Goal: Task Accomplishment & Management: Use online tool/utility

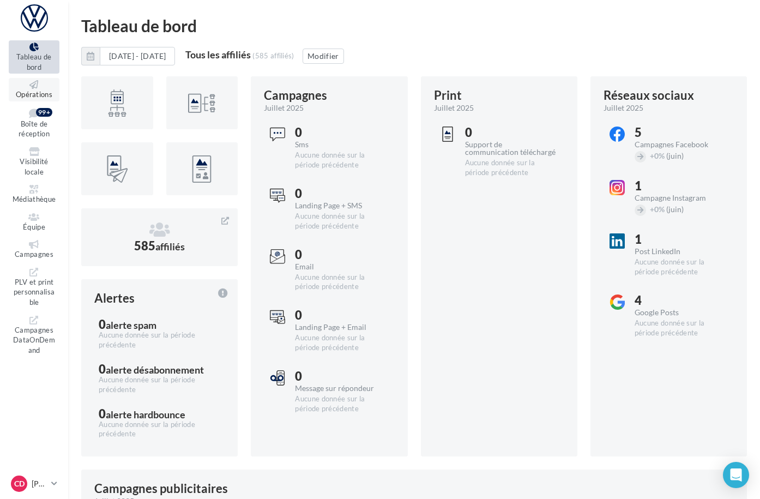
click at [46, 90] on span "Opérations" at bounding box center [34, 94] width 37 height 9
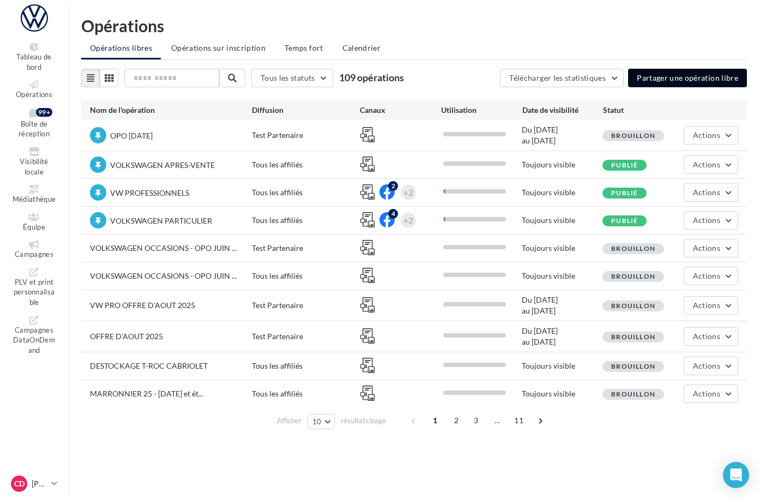
click at [663, 80] on button "Partager une opération libre" at bounding box center [687, 78] width 119 height 19
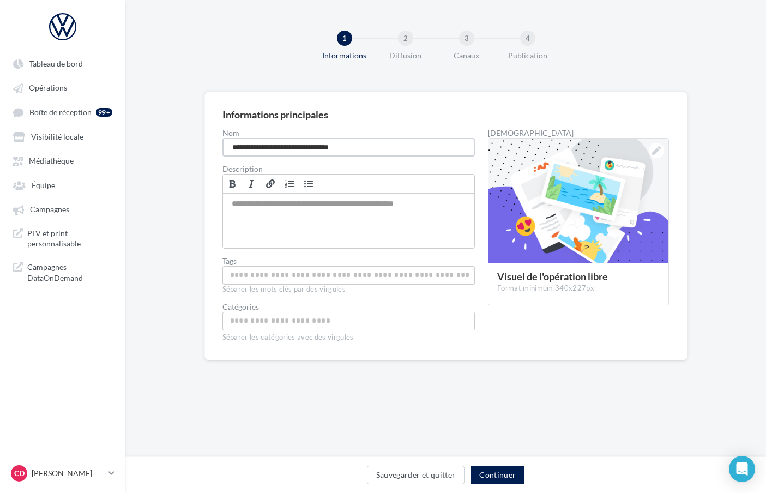
drag, startPoint x: 301, startPoint y: 146, endPoint x: 207, endPoint y: 143, distance: 94.4
click at [207, 143] on div "**********" at bounding box center [445, 226] width 483 height 269
type input "**********"
click at [503, 479] on button "Continuer" at bounding box center [498, 475] width 54 height 19
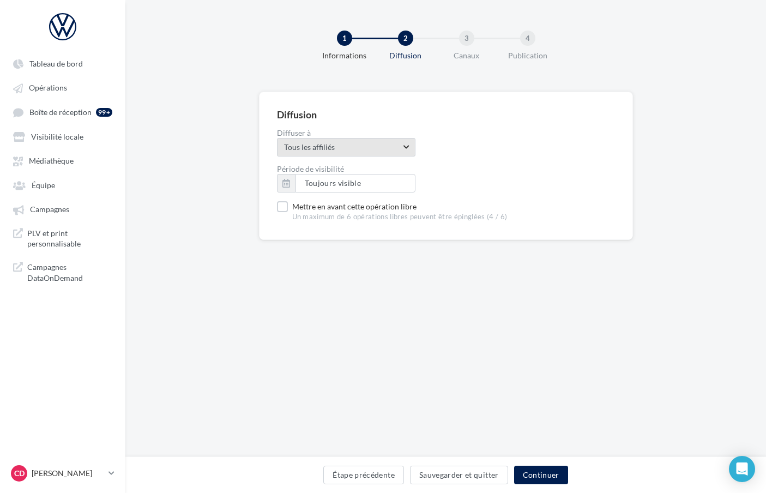
click at [333, 151] on span "Tous les affiliés" at bounding box center [342, 147] width 117 height 11
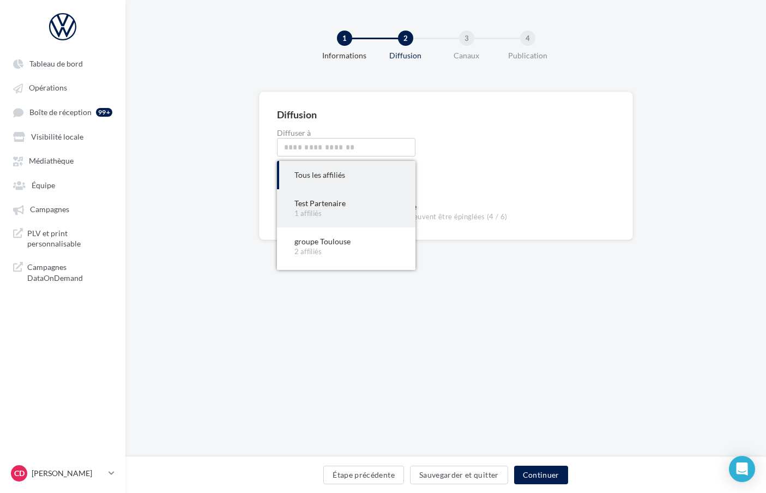
click at [324, 202] on div "Test Partenaire" at bounding box center [346, 203] width 104 height 11
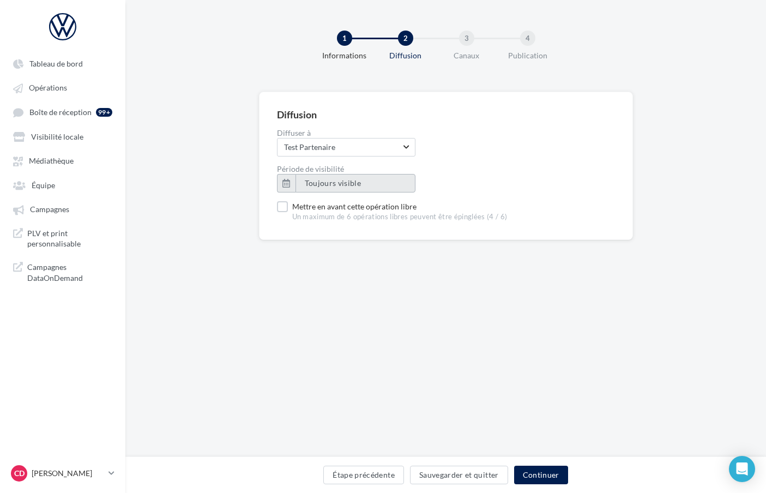
click at [324, 186] on span "Toujours visible" at bounding box center [333, 182] width 57 height 9
type input "**********"
click at [434, 185] on div "Période de visibilité Toujours visible" at bounding box center [446, 178] width 338 height 27
click at [287, 209] on label "Mettre en avant cette opération libre Un maximum de 6 opérations libres peuvent…" at bounding box center [392, 211] width 231 height 21
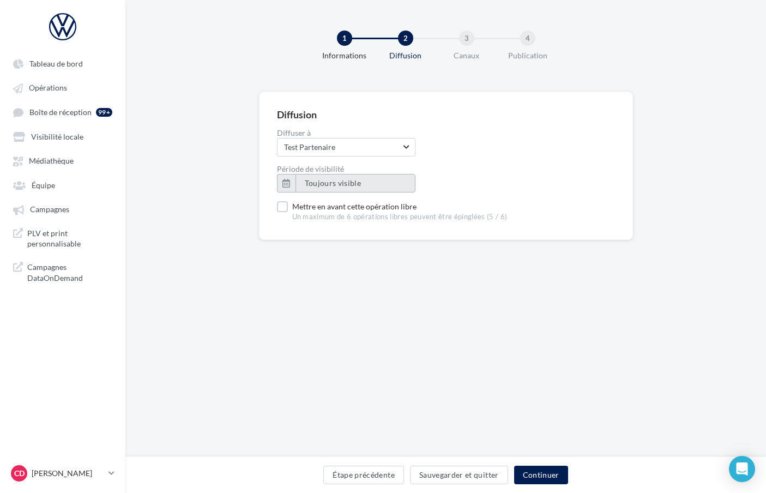
click at [361, 187] on button "Toujours visible" at bounding box center [356, 183] width 120 height 19
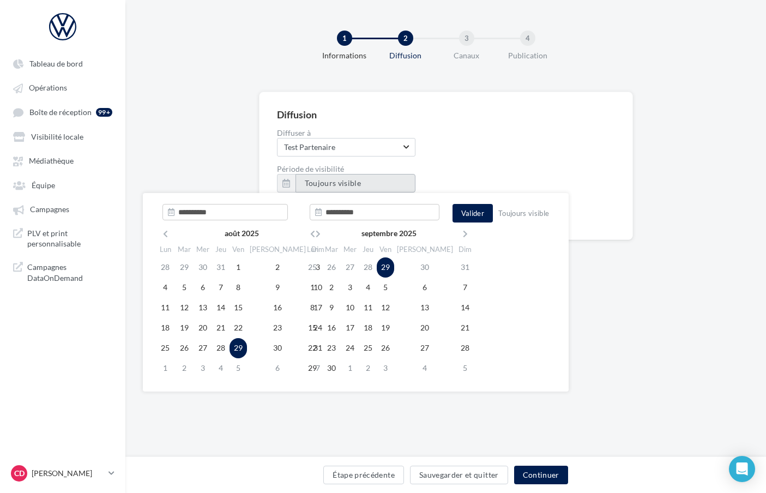
type input "**********"
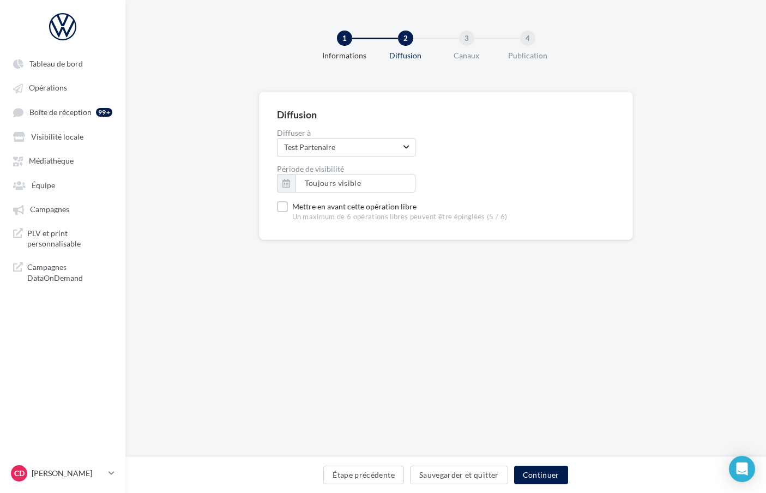
click at [440, 173] on div "Période de visibilité Toujours visible" at bounding box center [446, 178] width 338 height 27
click at [532, 477] on button "Continuer" at bounding box center [541, 475] width 54 height 19
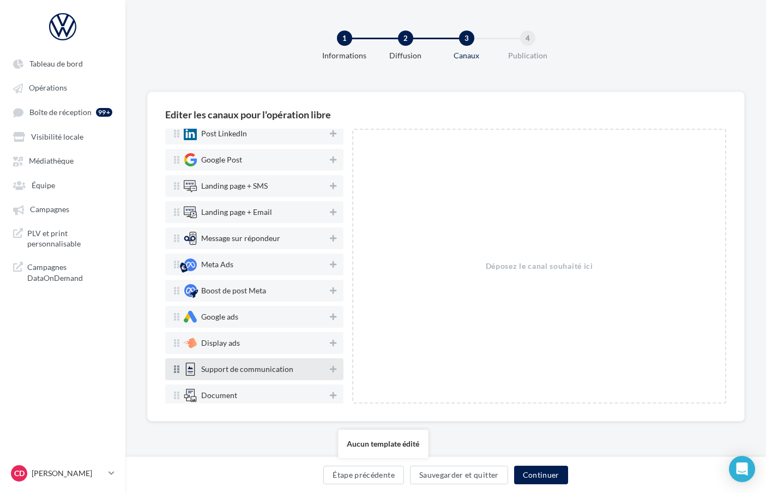
scroll to position [138, 0]
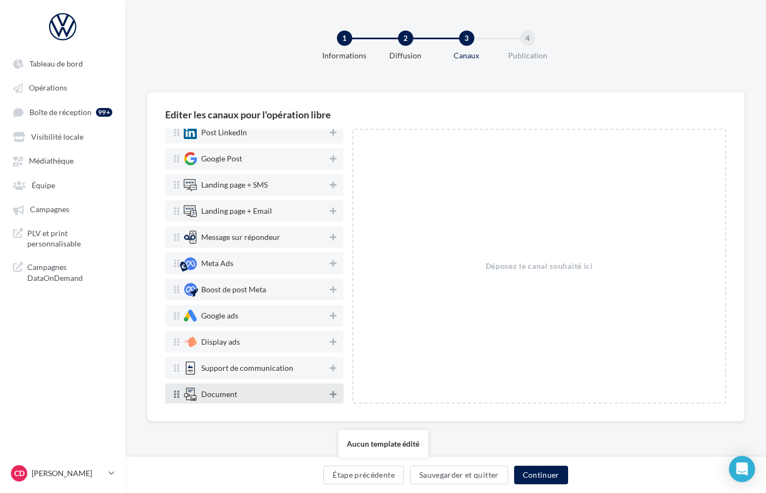
click at [330, 394] on icon at bounding box center [333, 394] width 7 height 8
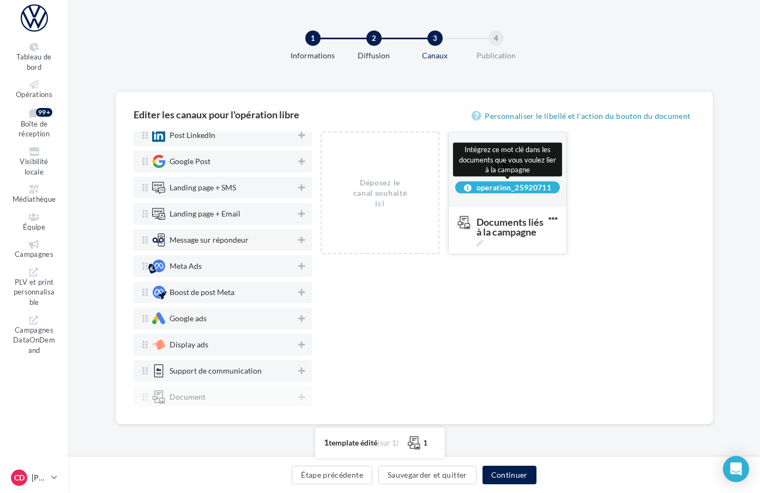
drag, startPoint x: 582, startPoint y: 186, endPoint x: 507, endPoint y: 188, distance: 75.3
click at [507, 188] on div "operation_25920711" at bounding box center [507, 187] width 105 height 12
copy div "operation_25920711"
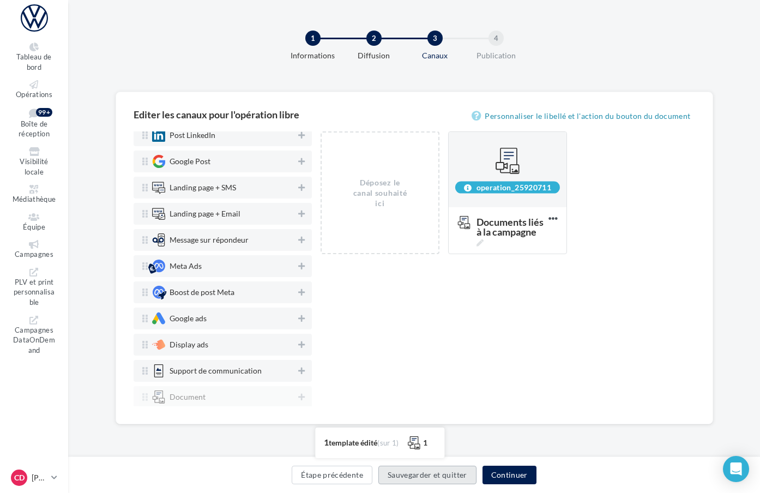
click at [477, 470] on button "Sauvegarder et quitter" at bounding box center [427, 475] width 98 height 19
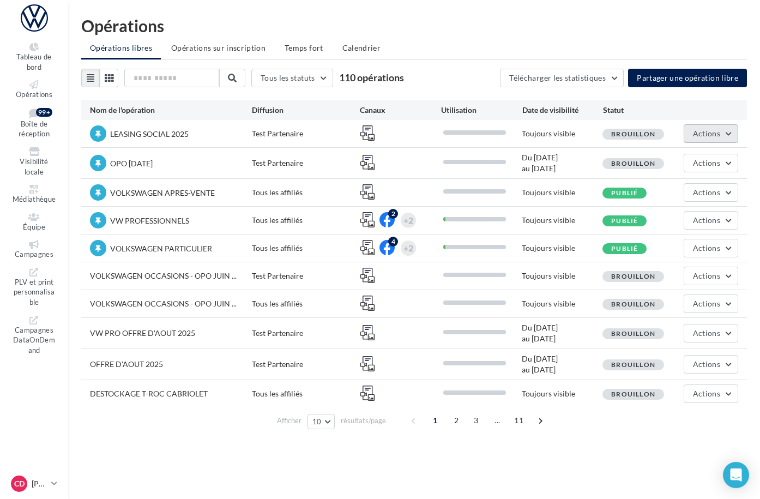
click at [733, 133] on button "Actions" at bounding box center [711, 133] width 55 height 19
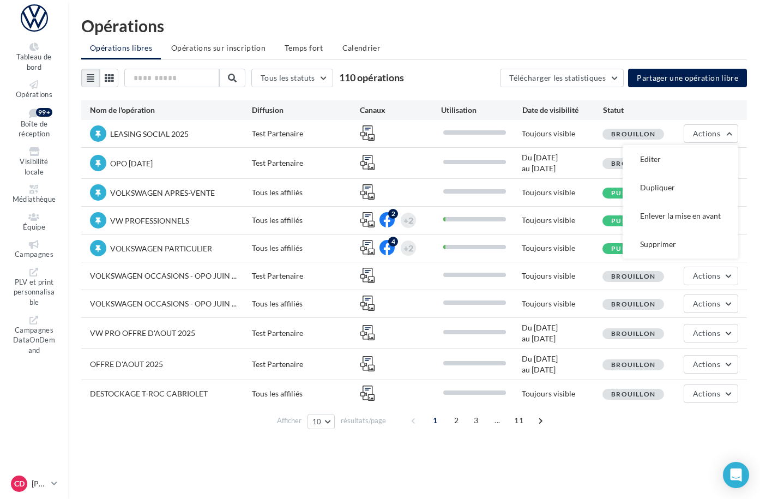
drag, startPoint x: 701, startPoint y: 164, endPoint x: 684, endPoint y: 164, distance: 17.5
click at [701, 164] on button "Editer" at bounding box center [681, 159] width 116 height 28
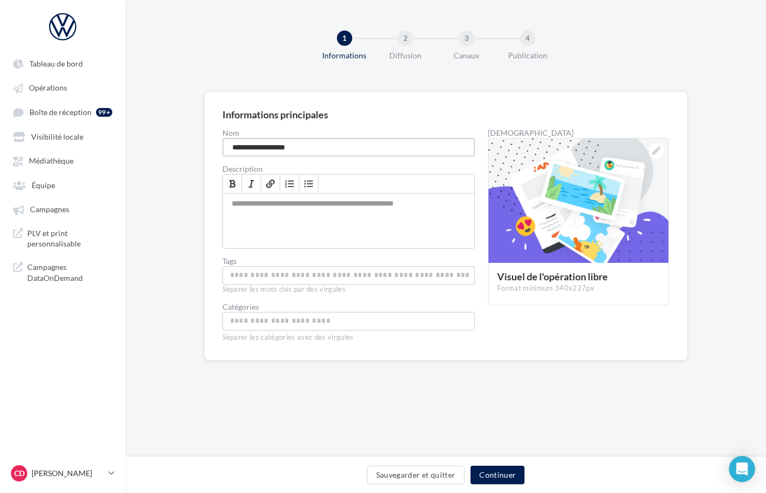
click at [301, 148] on input "**********" at bounding box center [348, 147] width 253 height 19
type input "**********"
click at [438, 477] on button "Sauvegarder et quitter" at bounding box center [416, 475] width 98 height 19
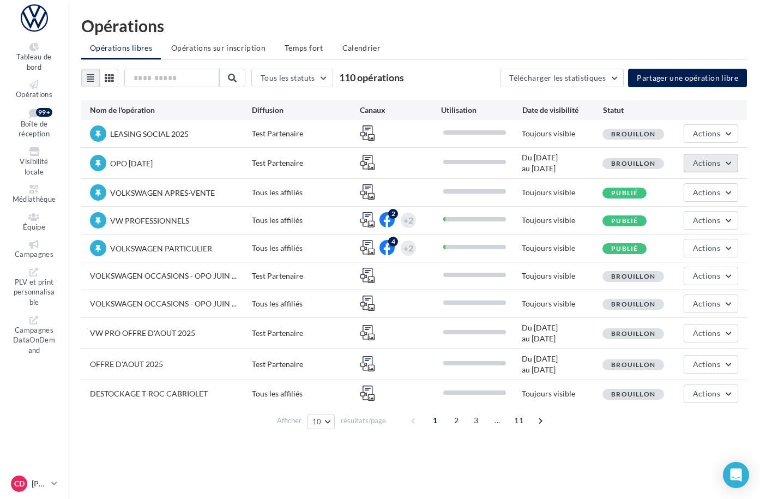
click at [731, 166] on button "Actions" at bounding box center [711, 163] width 55 height 19
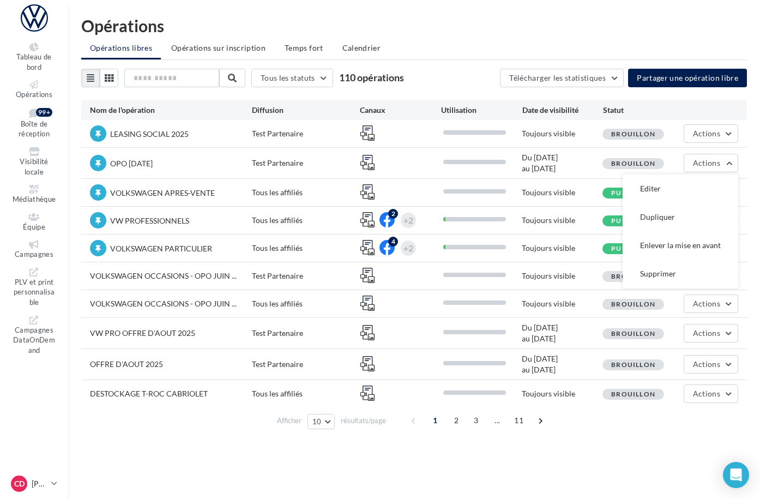
drag, startPoint x: 712, startPoint y: 182, endPoint x: 689, endPoint y: 184, distance: 23.0
click at [712, 182] on button "Editer" at bounding box center [681, 189] width 116 height 28
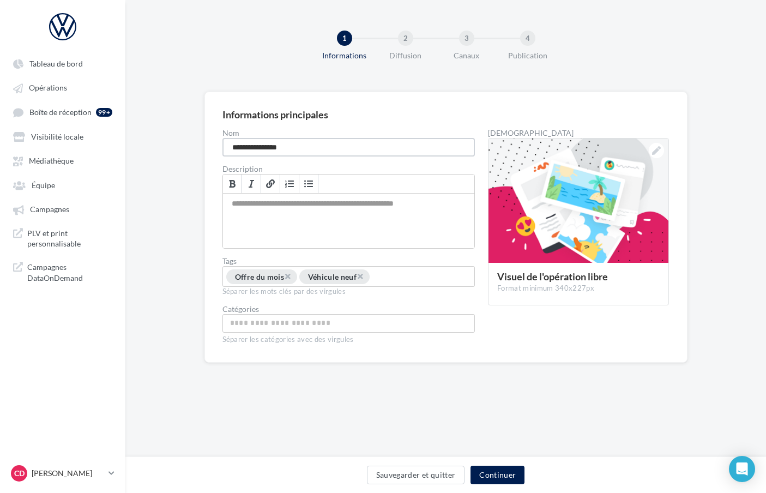
click at [294, 150] on input "**********" at bounding box center [348, 147] width 253 height 19
type input "**********"
click at [424, 474] on button "Sauvegarder et quitter" at bounding box center [416, 475] width 98 height 19
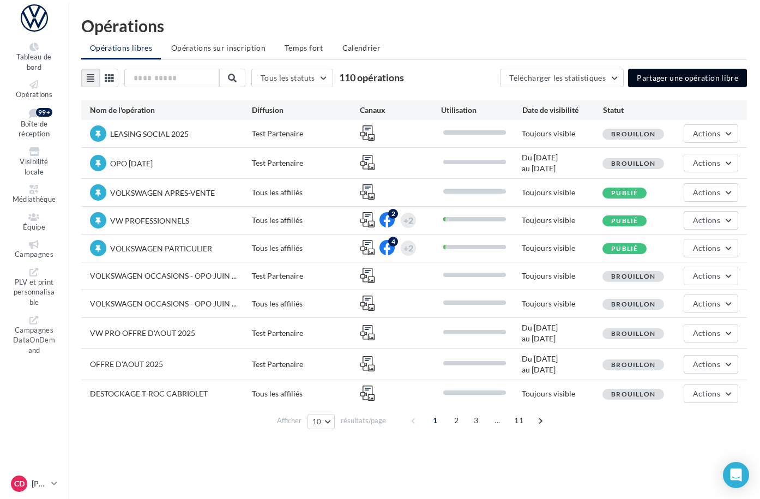
click at [665, 76] on button "Partager une opération libre" at bounding box center [687, 78] width 119 height 19
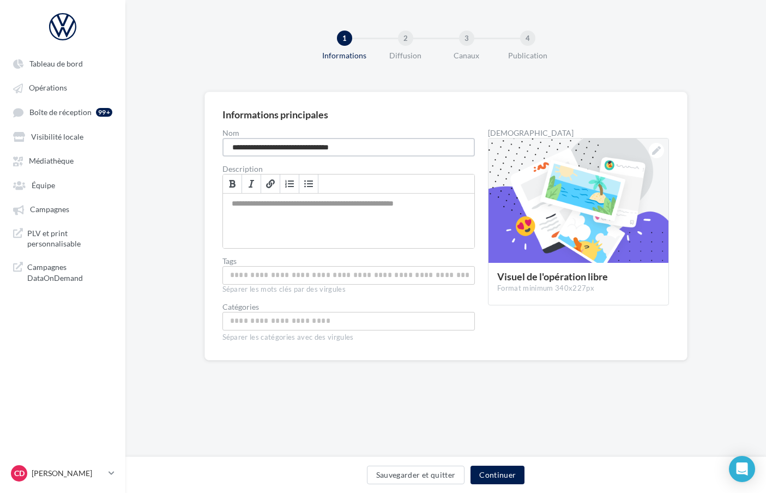
drag, startPoint x: 361, startPoint y: 146, endPoint x: 215, endPoint y: 146, distance: 145.6
click at [214, 145] on div "**********" at bounding box center [445, 226] width 483 height 269
type input "**********"
click at [495, 476] on button "Continuer" at bounding box center [498, 475] width 54 height 19
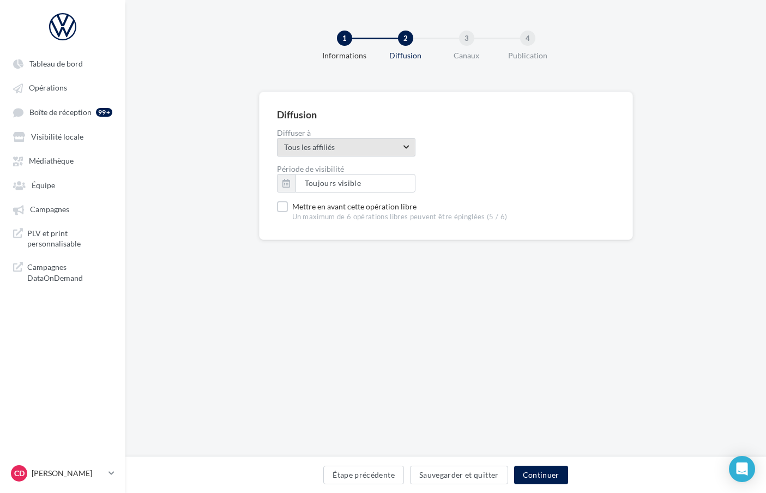
click at [330, 146] on span "Tous les affiliés" at bounding box center [342, 147] width 117 height 11
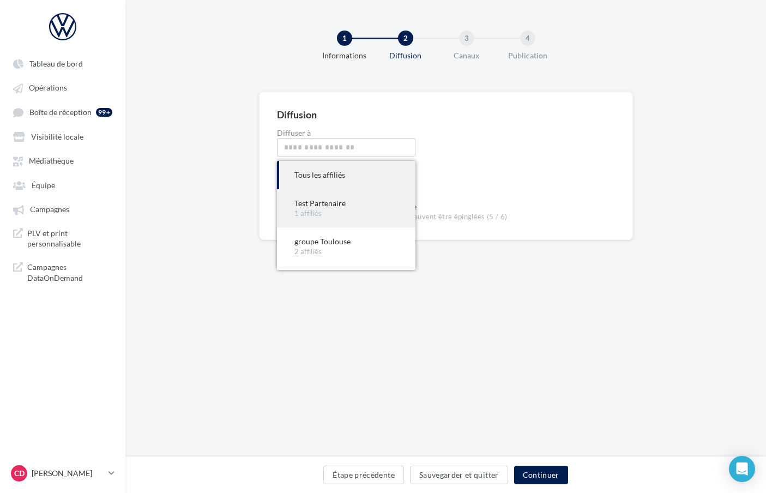
click at [326, 199] on div "Test Partenaire" at bounding box center [346, 203] width 104 height 11
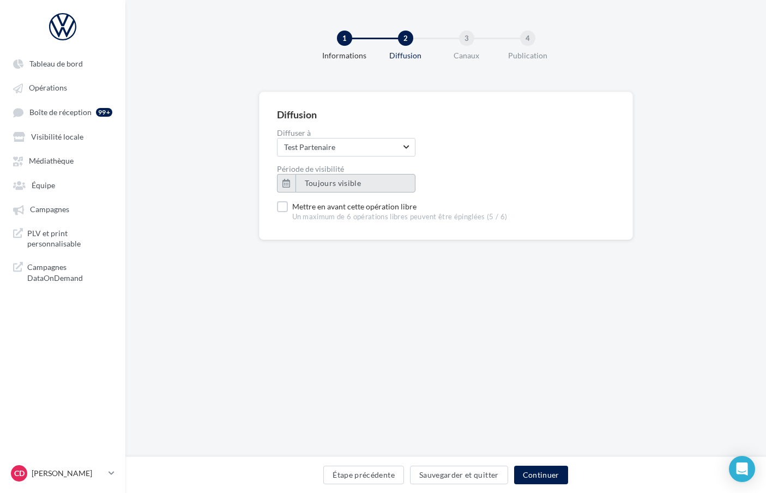
click at [330, 183] on span "Toujours visible" at bounding box center [333, 182] width 57 height 9
type input "**********"
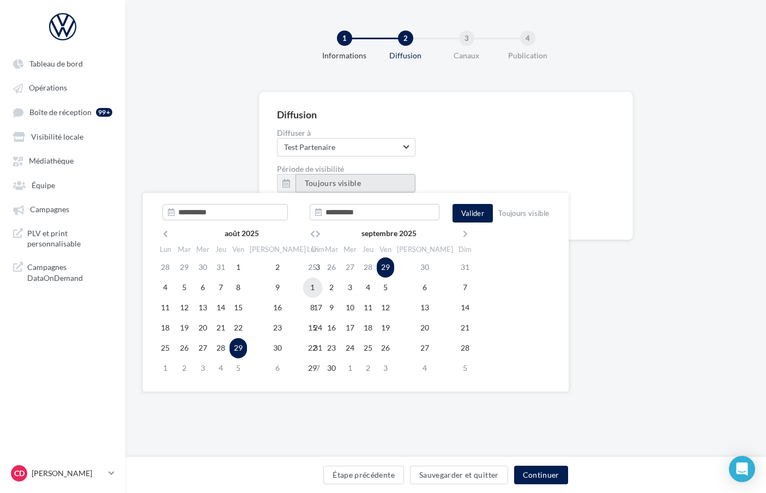
type input "**********"
click at [314, 288] on td "1" at bounding box center [312, 288] width 19 height 20
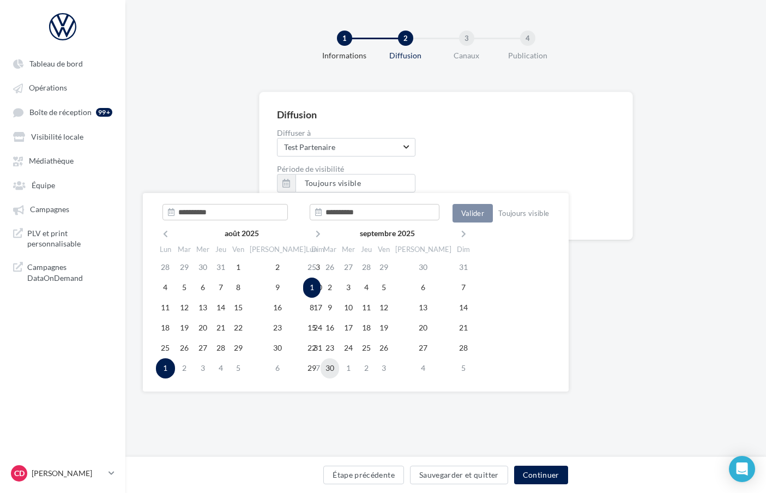
type input "**********"
click at [333, 369] on td "30" at bounding box center [330, 368] width 19 height 20
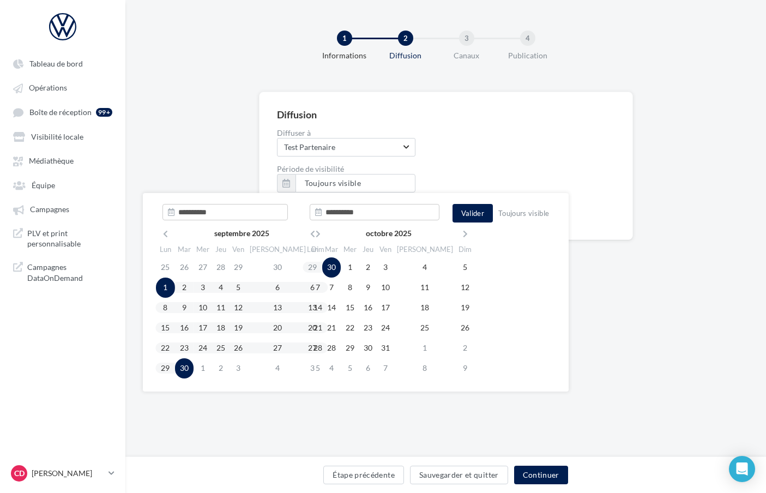
type input "**********"
click at [480, 210] on button "Valider" at bounding box center [473, 213] width 40 height 19
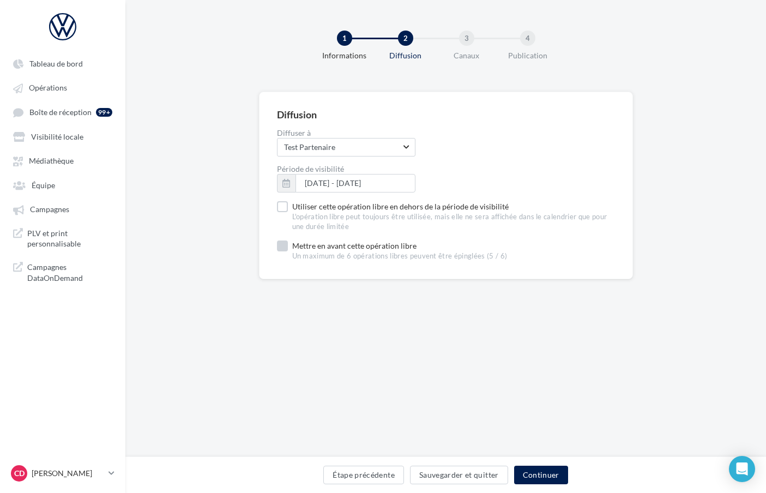
click at [277, 249] on label "Mettre en avant cette opération libre Un maximum de 6 opérations libres peuvent…" at bounding box center [392, 250] width 231 height 21
click at [483, 476] on button "Sauvegarder et quitter" at bounding box center [459, 475] width 98 height 19
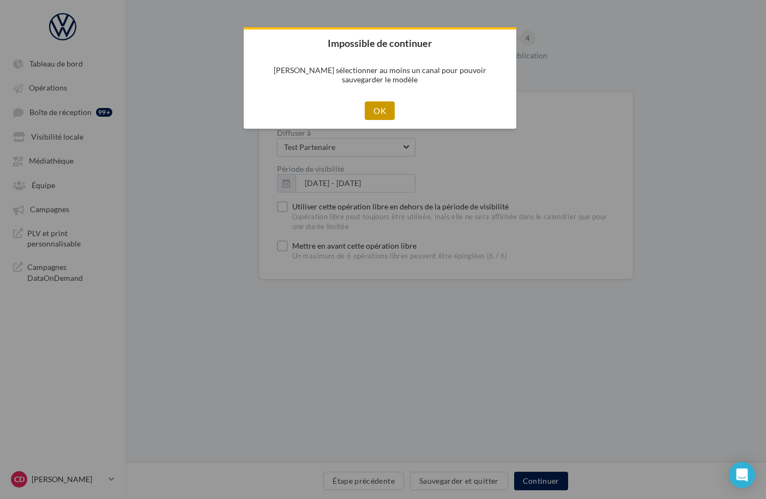
click at [386, 107] on button "OK" at bounding box center [380, 110] width 30 height 19
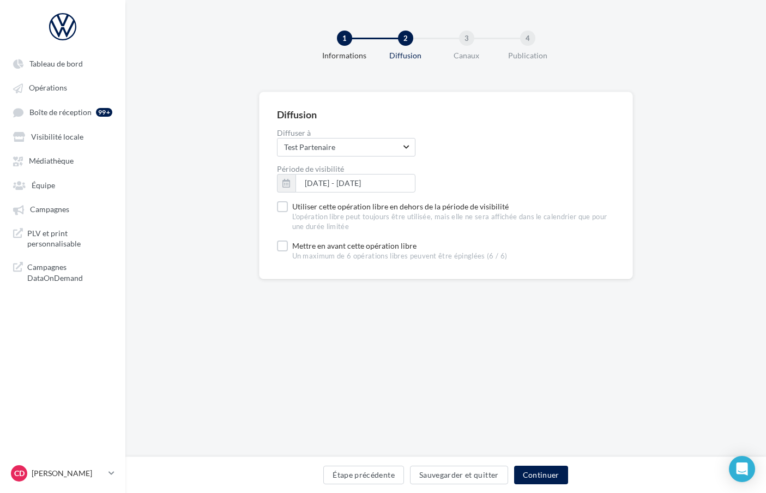
drag, startPoint x: 278, startPoint y: 246, endPoint x: 298, endPoint y: 261, distance: 24.5
click at [278, 246] on label "Mettre en avant cette opération libre Un maximum de 6 opérations libres peuvent…" at bounding box center [392, 250] width 231 height 21
click at [491, 476] on button "Sauvegarder et quitter" at bounding box center [459, 475] width 98 height 19
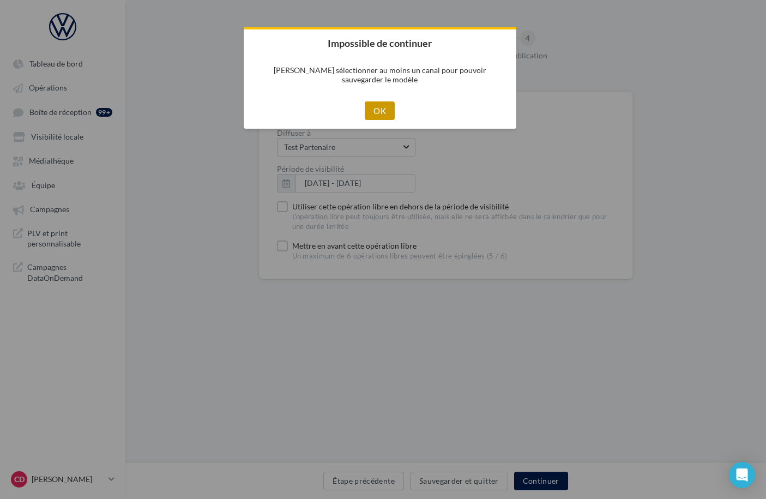
click at [378, 109] on button "OK" at bounding box center [380, 110] width 30 height 19
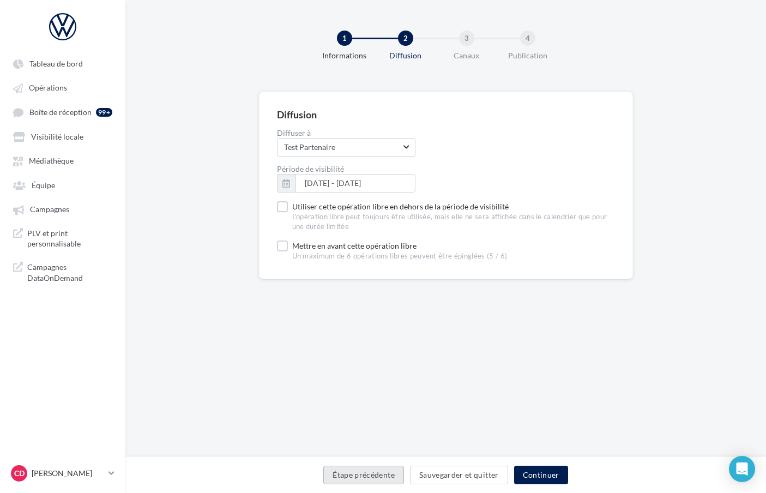
click at [380, 477] on button "Étape précédente" at bounding box center [363, 475] width 81 height 19
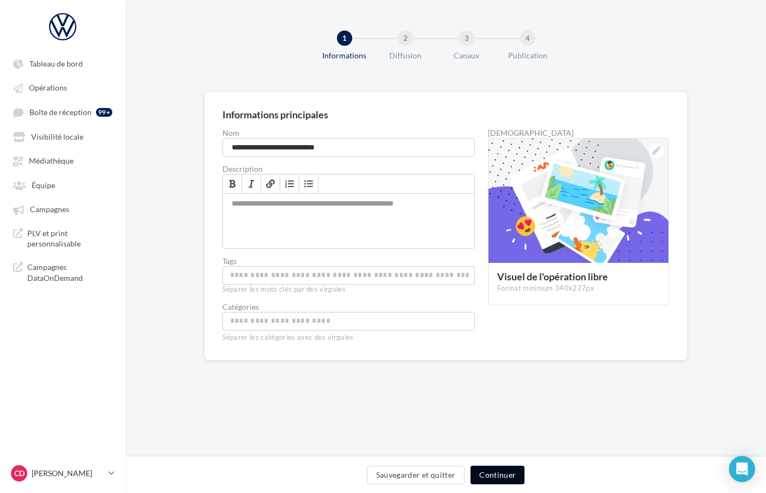
click at [490, 477] on button "Continuer" at bounding box center [498, 475] width 54 height 19
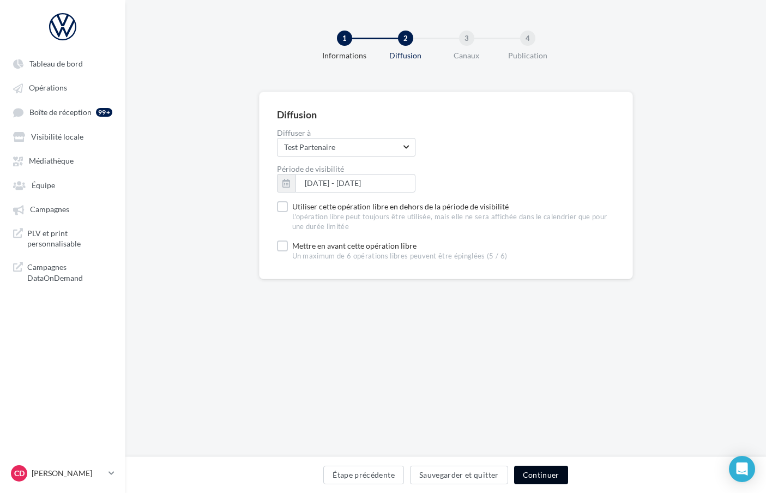
click at [531, 478] on button "Continuer" at bounding box center [541, 475] width 54 height 19
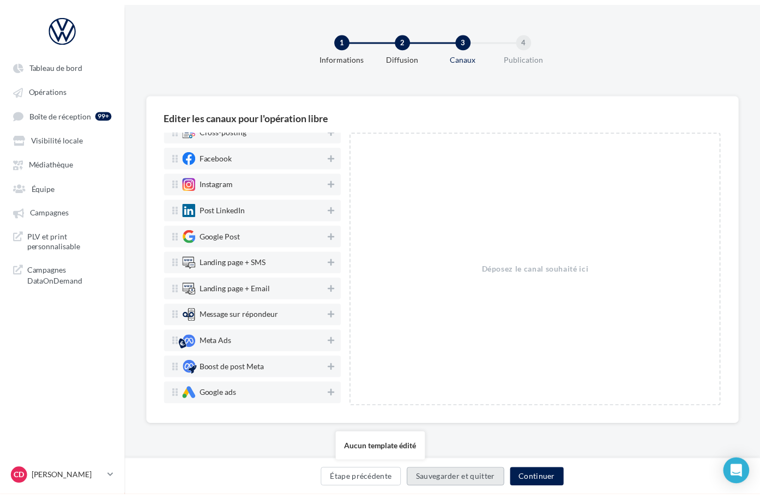
scroll to position [138, 0]
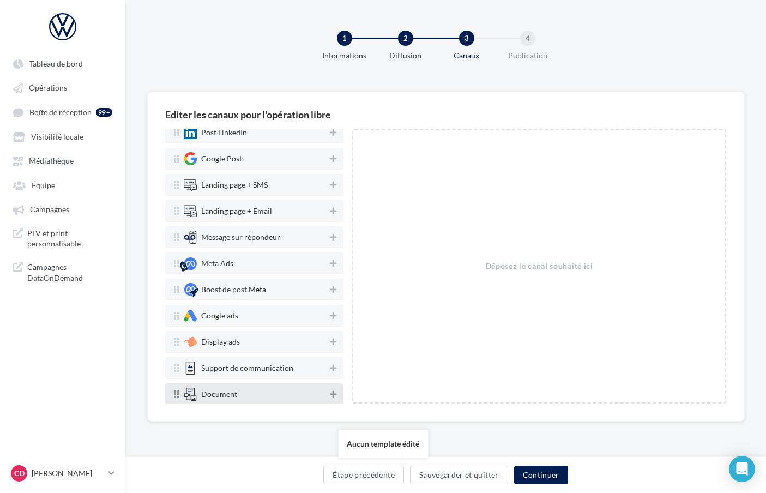
click at [330, 394] on icon at bounding box center [333, 394] width 7 height 8
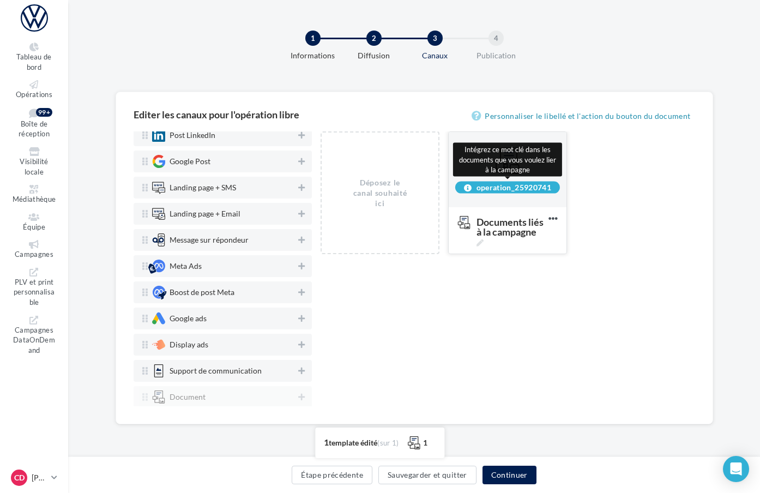
drag, startPoint x: 573, startPoint y: 188, endPoint x: 506, endPoint y: 189, distance: 66.5
click at [506, 189] on div "operation_25920741" at bounding box center [507, 187] width 105 height 12
copy div "operation_25920741"
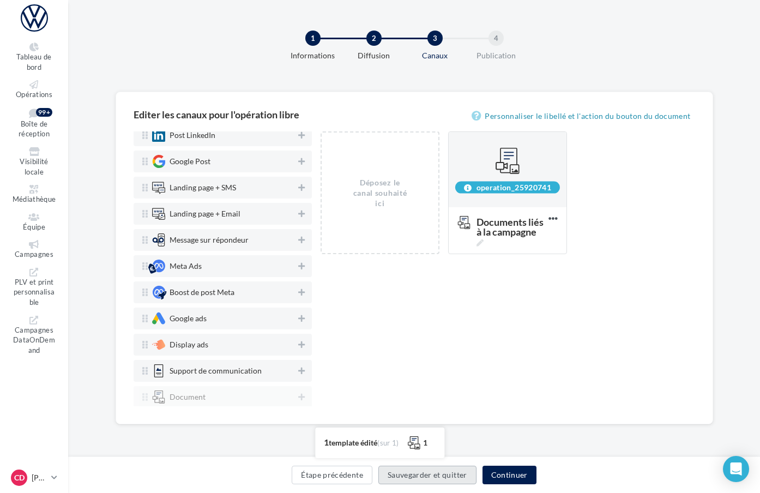
click at [477, 473] on button "Sauvegarder et quitter" at bounding box center [427, 475] width 98 height 19
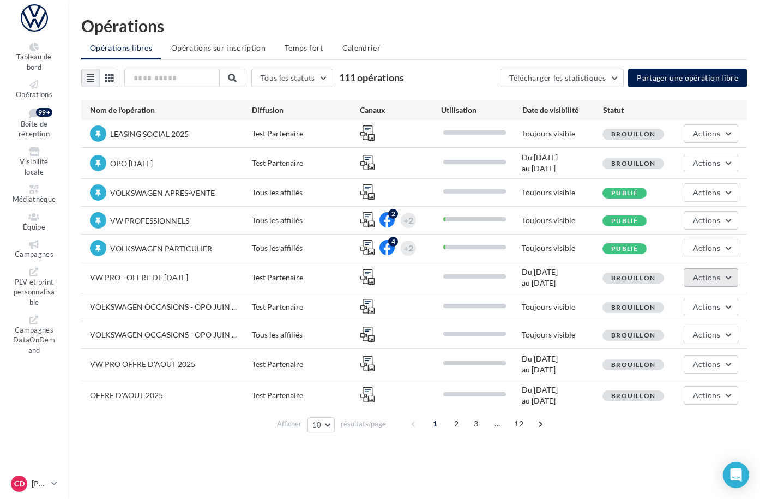
click at [731, 279] on button "Actions" at bounding box center [711, 277] width 55 height 19
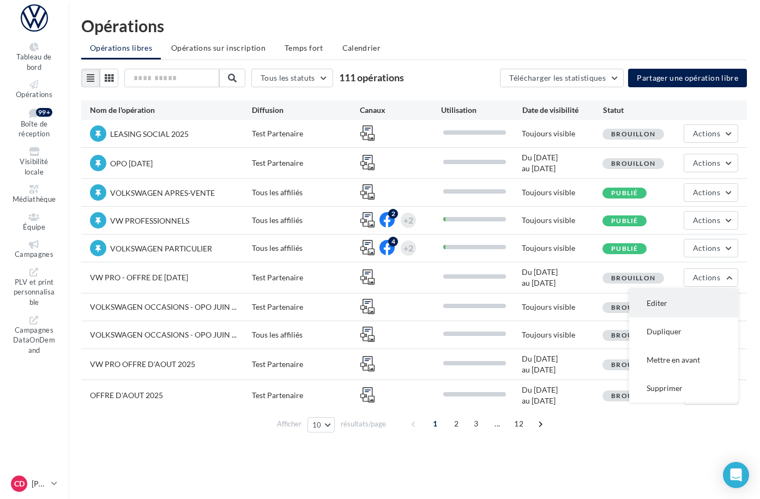
click at [694, 306] on button "Editer" at bounding box center [683, 303] width 109 height 28
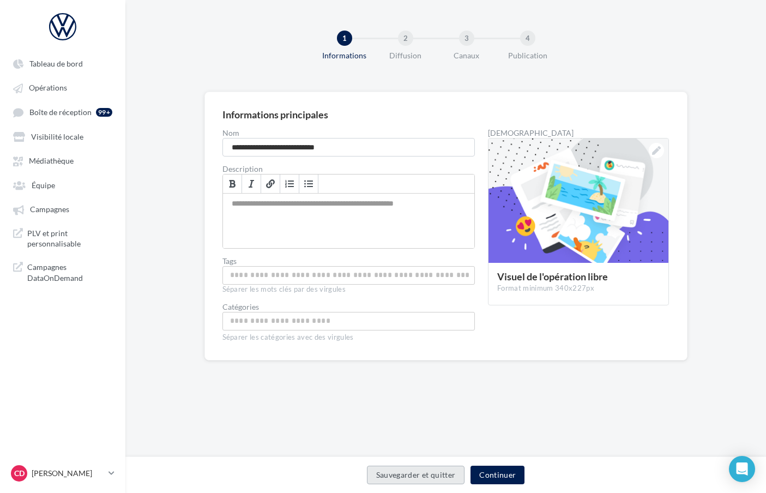
click at [456, 477] on button "Sauvegarder et quitter" at bounding box center [416, 475] width 98 height 19
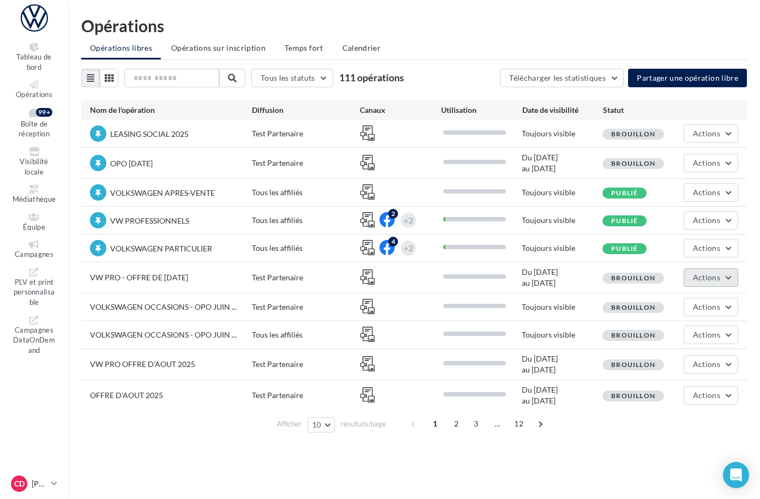
click at [729, 279] on button "Actions" at bounding box center [711, 277] width 55 height 19
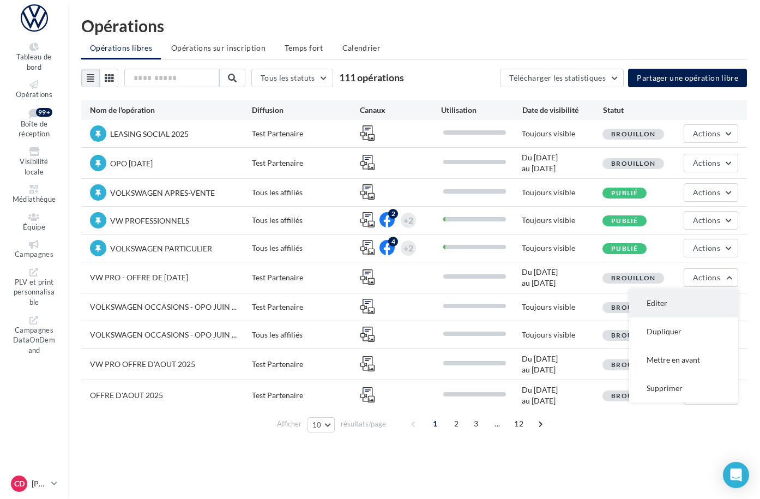
click at [682, 302] on button "Editer" at bounding box center [683, 303] width 109 height 28
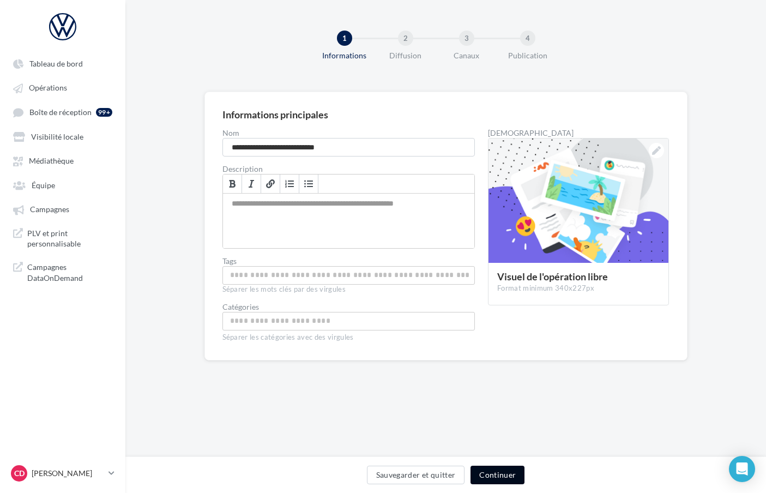
click at [501, 480] on button "Continuer" at bounding box center [498, 475] width 54 height 19
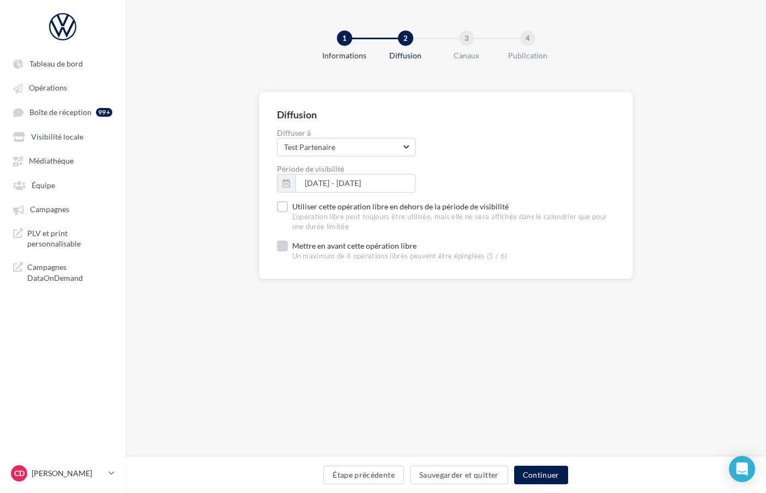
click at [282, 246] on label "Mettre en avant cette opération libre Un maximum de 6 opérations libres peuvent…" at bounding box center [392, 250] width 231 height 21
click at [489, 473] on button "Sauvegarder et quitter" at bounding box center [459, 475] width 98 height 19
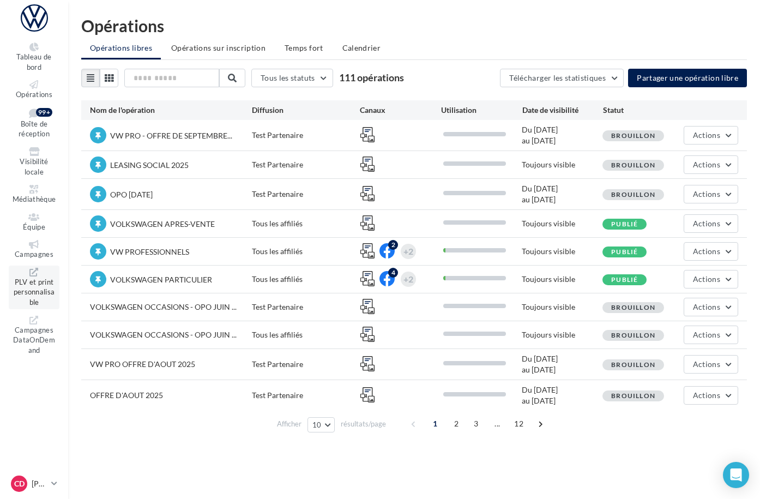
click at [47, 278] on span "PLV et print personnalisable" at bounding box center [34, 292] width 41 height 29
click at [57, 482] on icon at bounding box center [54, 483] width 6 height 9
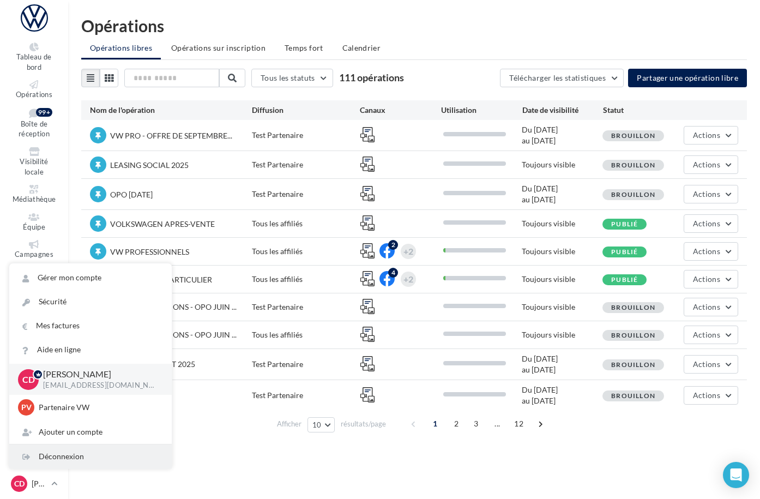
click at [85, 457] on div "Déconnexion" at bounding box center [90, 456] width 163 height 24
